Goal: Task Accomplishment & Management: Use online tool/utility

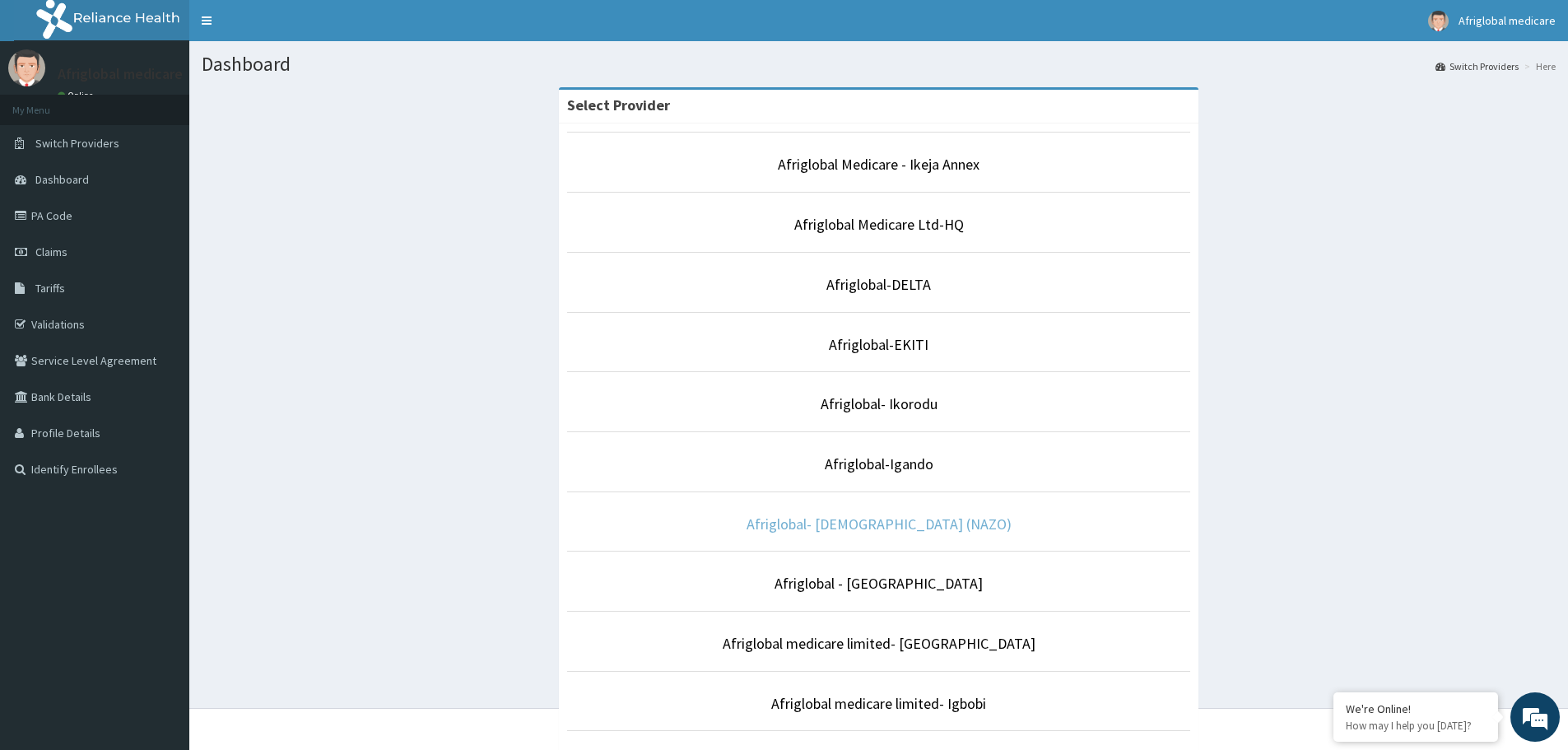
click at [895, 522] on link "Afriglobal- [DEMOGRAPHIC_DATA] (NAZO)" at bounding box center [879, 524] width 265 height 19
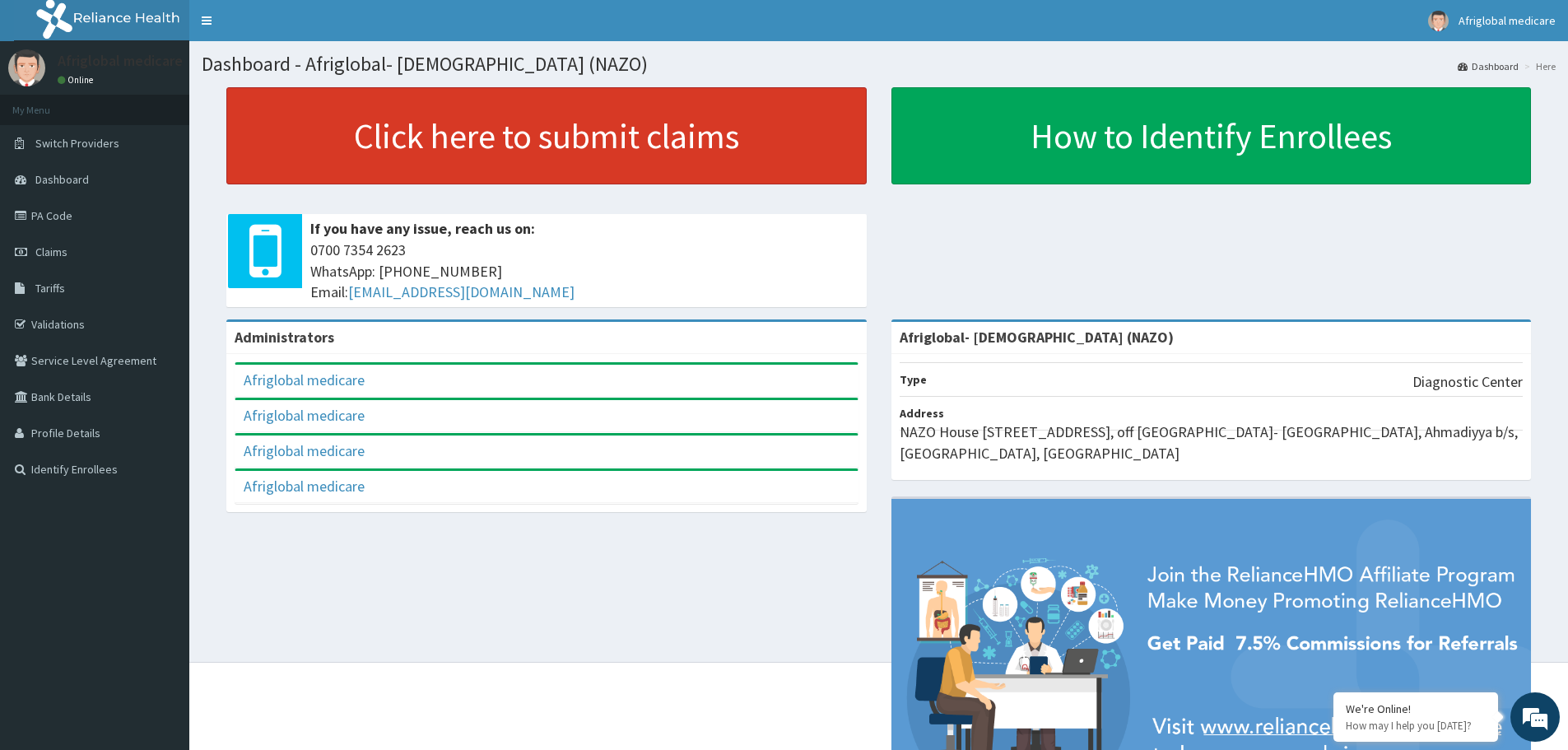
click at [546, 143] on link "Click here to submit claims" at bounding box center [546, 135] width 640 height 98
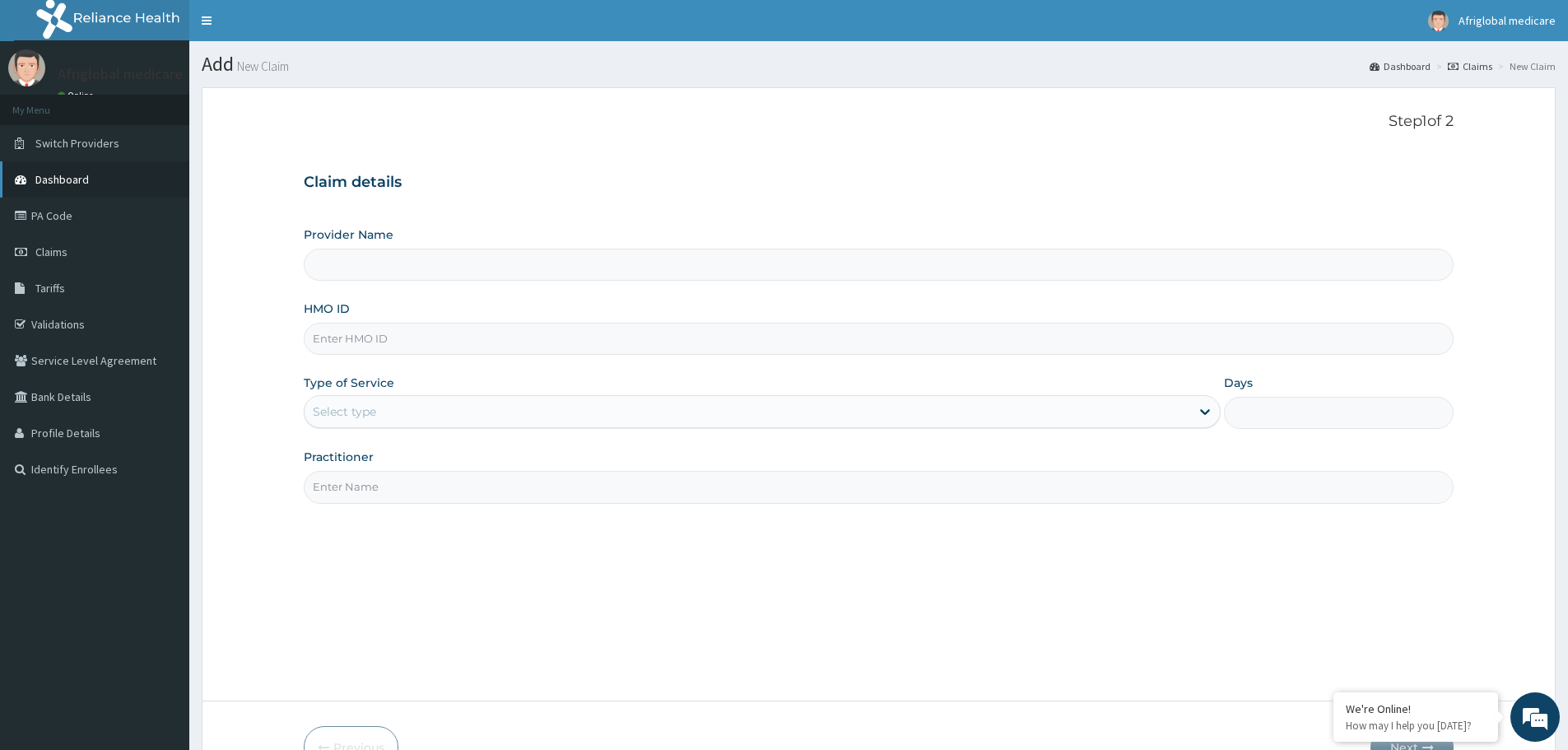
type input "Afriglobal- [DEMOGRAPHIC_DATA] (NAZO)"
click at [58, 218] on link "PA Code" at bounding box center [95, 216] width 189 height 36
